Goal: Information Seeking & Learning: Check status

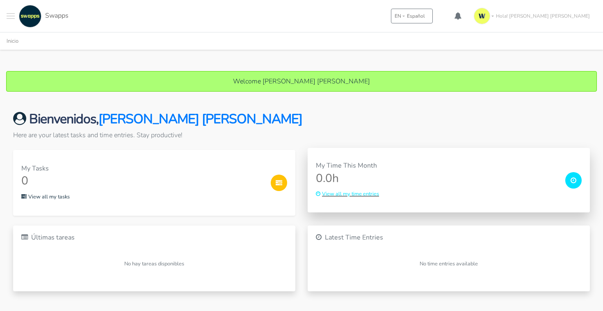
click at [361, 194] on small "View all my time entries" at bounding box center [347, 193] width 63 height 7
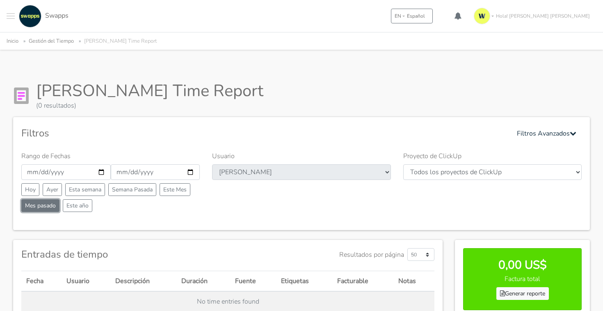
click at [51, 205] on button "Mes pasado" at bounding box center [40, 205] width 38 height 13
type input "2025-08-01"
type input "2025-08-31"
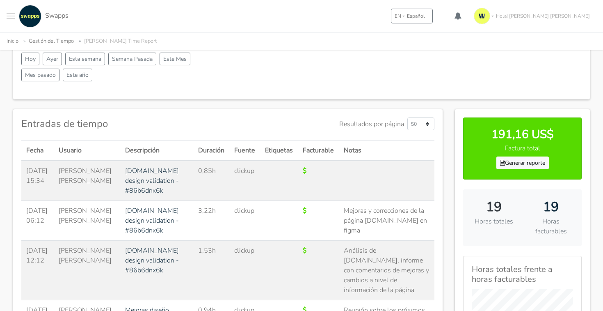
scroll to position [158, 0]
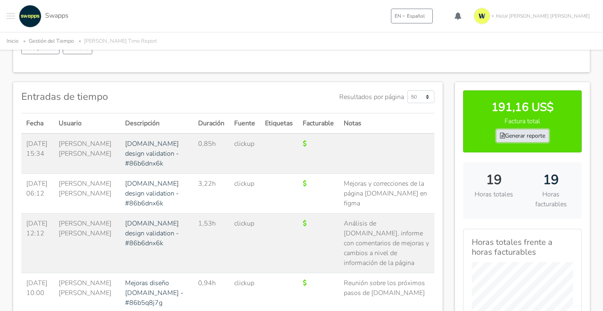
click at [503, 133] on icon at bounding box center [502, 136] width 5 height 6
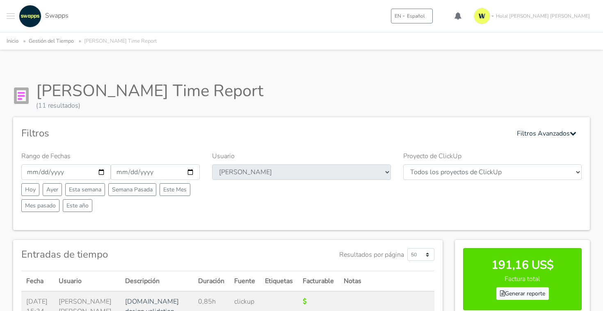
click at [48, 17] on span "Swapps" at bounding box center [56, 15] width 23 height 9
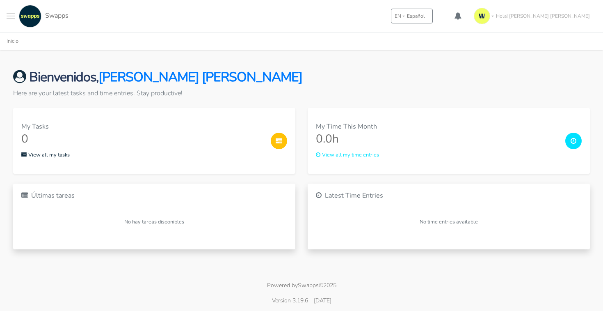
scroll to position [12, 0]
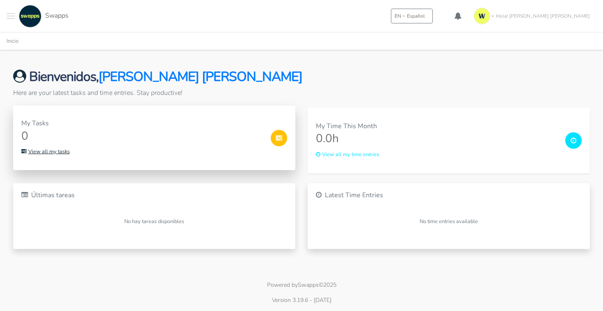
click at [63, 151] on small "View all my tasks" at bounding box center [45, 151] width 48 height 7
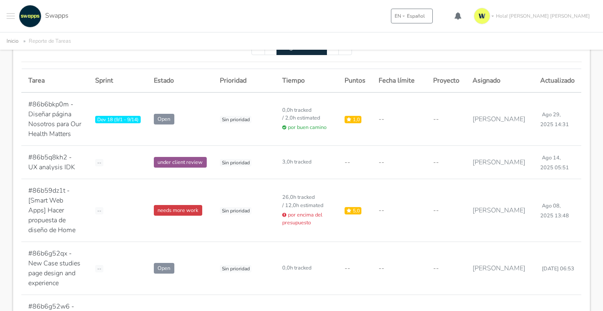
scroll to position [503, 0]
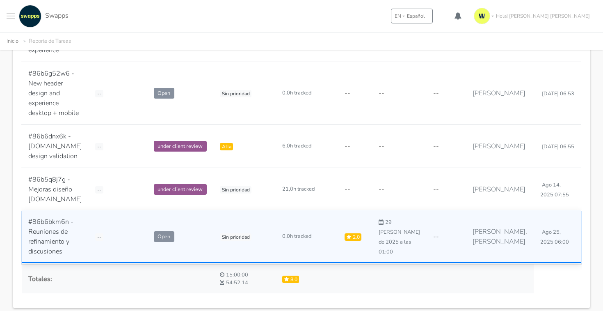
click at [89, 210] on td "#86b6bkm6n - Reuniones de refinamiento y discusiones" at bounding box center [55, 236] width 67 height 53
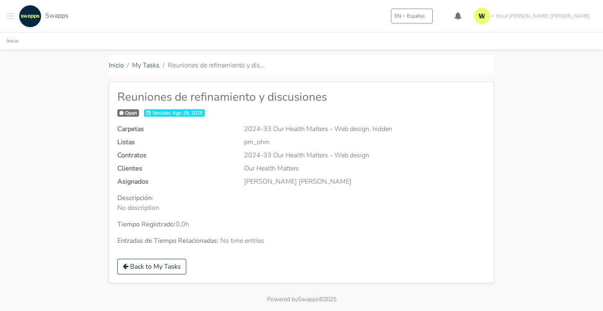
scroll to position [30, 0]
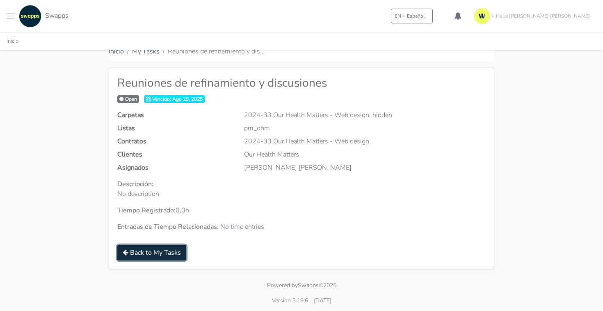
click at [161, 254] on link "Back to My Tasks" at bounding box center [151, 253] width 69 height 16
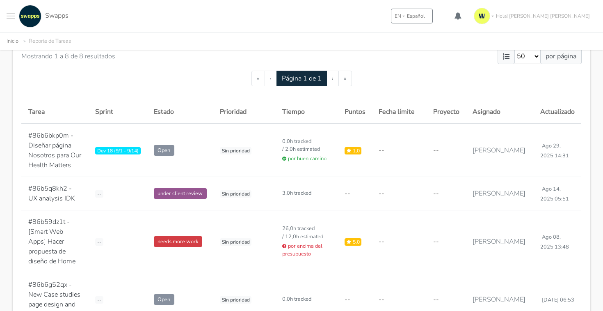
scroll to position [238, 0]
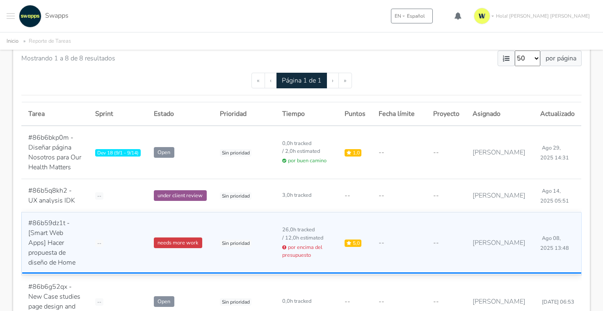
click at [126, 229] on td "--" at bounding box center [118, 242] width 59 height 63
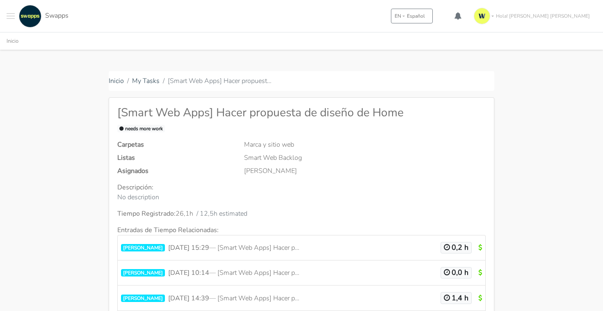
click at [51, 18] on span "Swapps" at bounding box center [56, 15] width 23 height 9
